Goal: Information Seeking & Learning: Learn about a topic

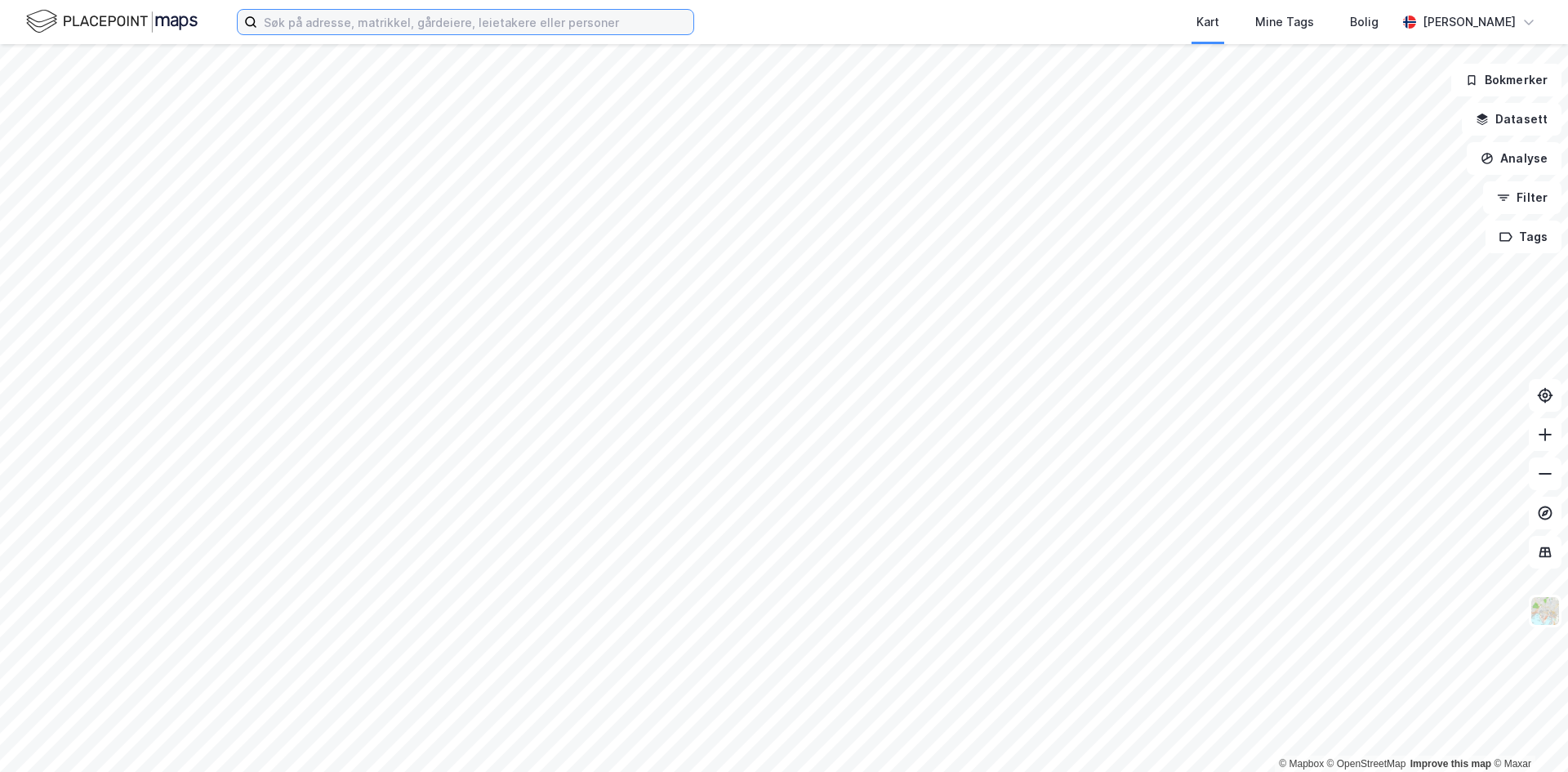
click at [427, 33] on input at bounding box center [475, 22] width 436 height 25
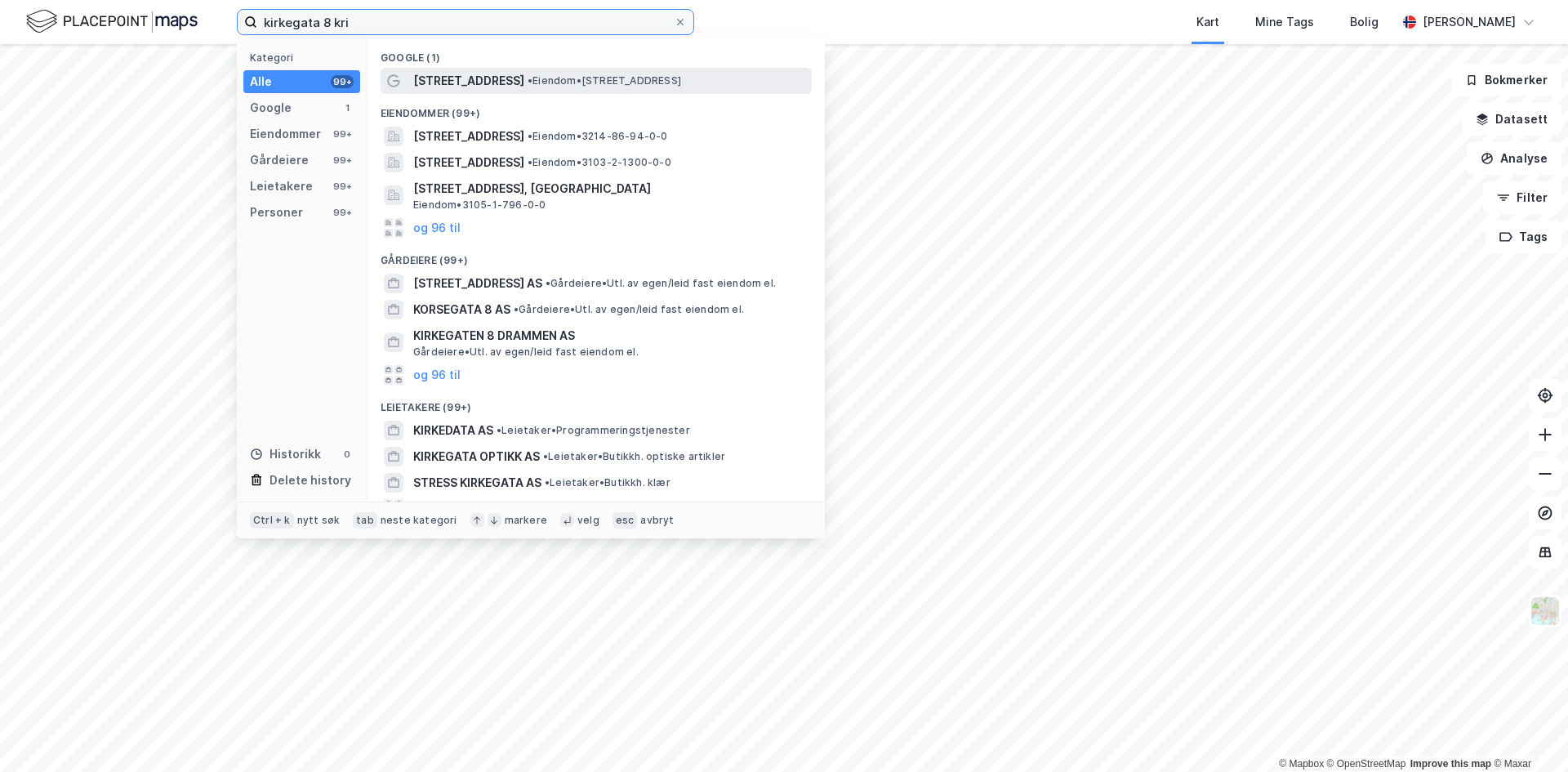
type input "kirkegata 8 kri"
click at [570, 91] on div "[STREET_ADDRESS] • Eiendom • [STREET_ADDRESS]" at bounding box center [596, 81] width 431 height 27
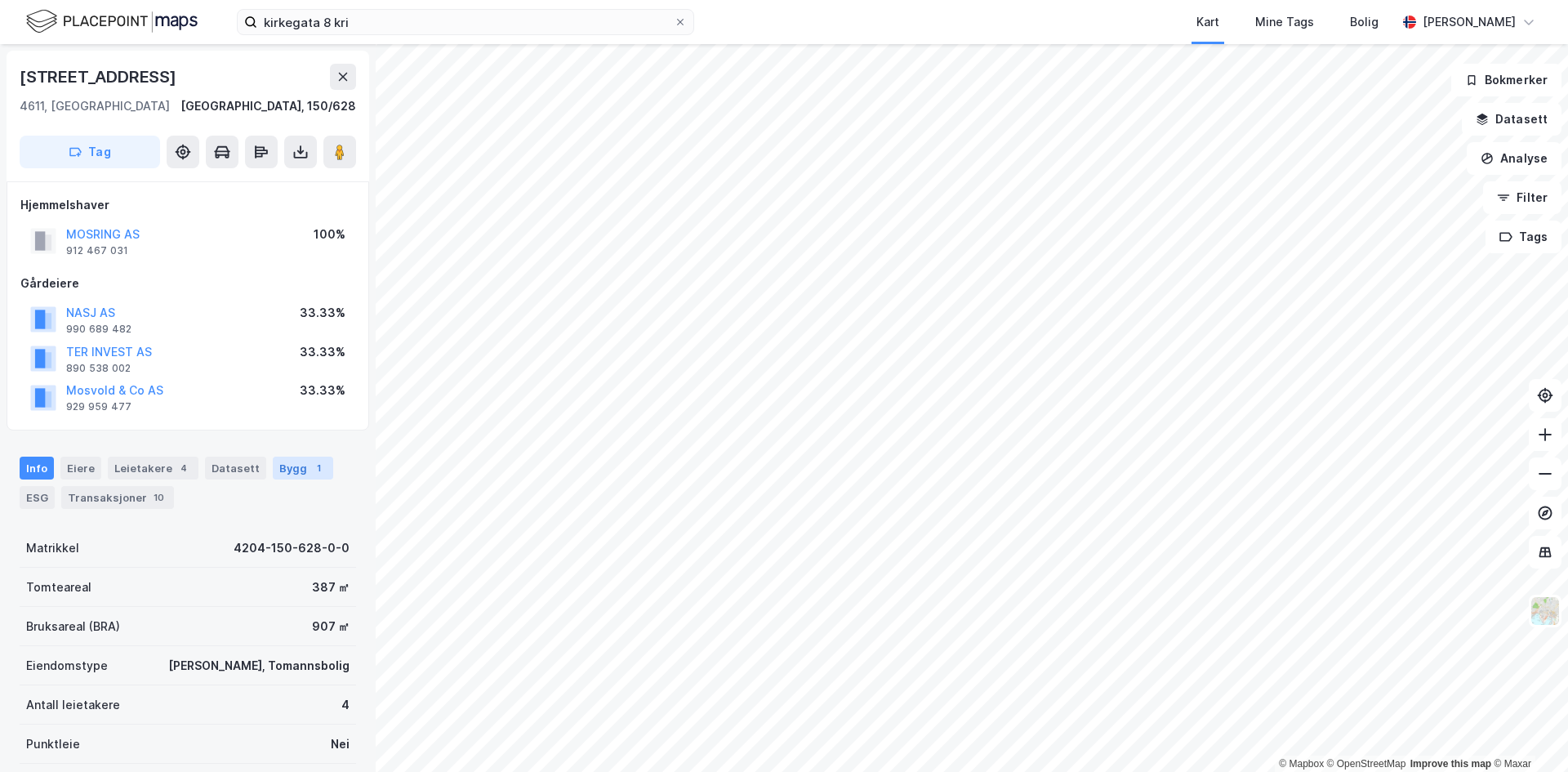
click at [281, 471] on div "Bygg 1" at bounding box center [303, 468] width 61 height 23
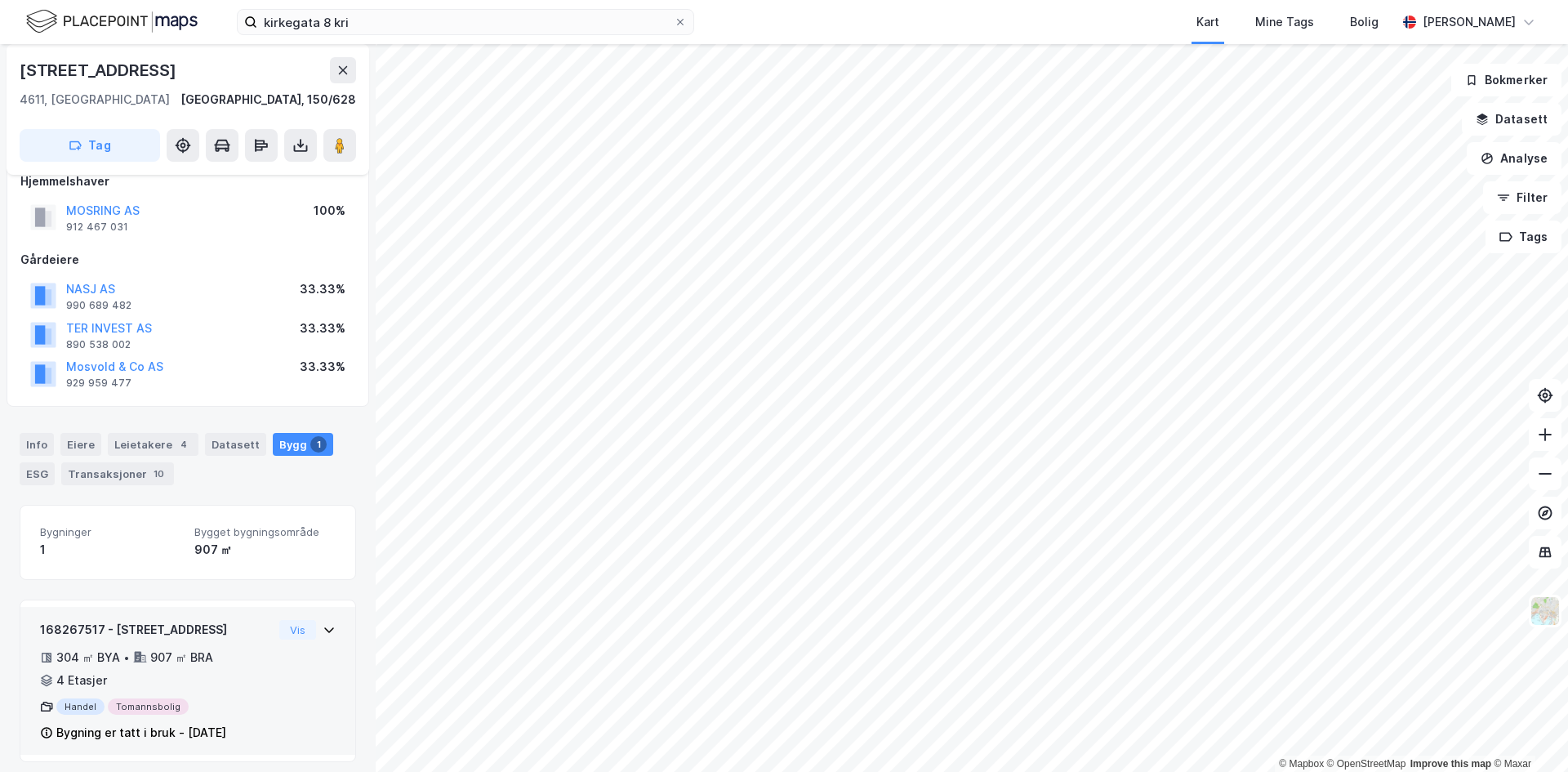
scroll to position [33, 0]
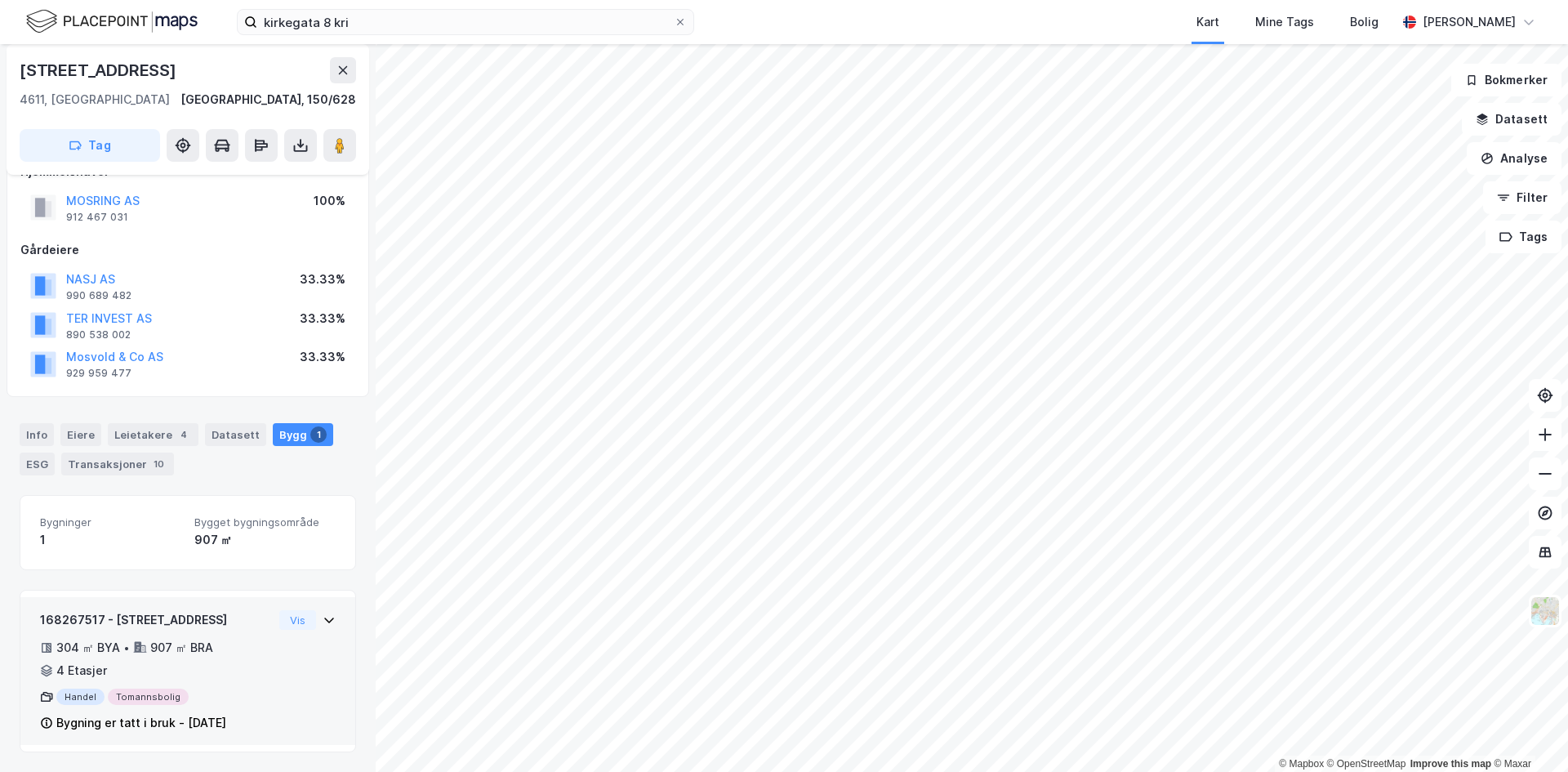
click at [324, 614] on div "168267517 - [STREET_ADDRESS] ㎡ BYA • 907 ㎡ BRA • 4 Etasjer Handel Tomannsbolig …" at bounding box center [188, 671] width 335 height 149
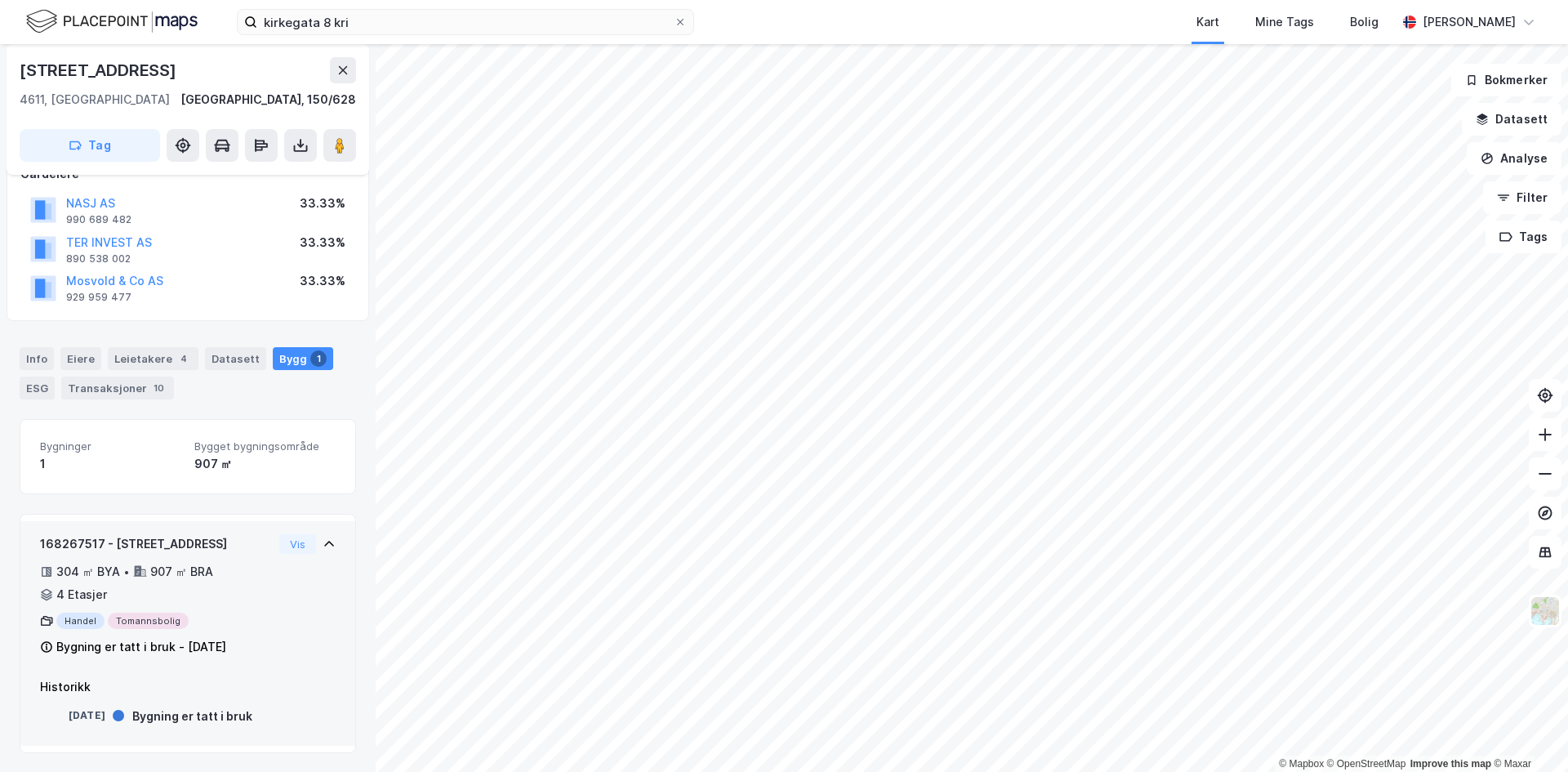
scroll to position [110, 0]
